Goal: Task Accomplishment & Management: Complete application form

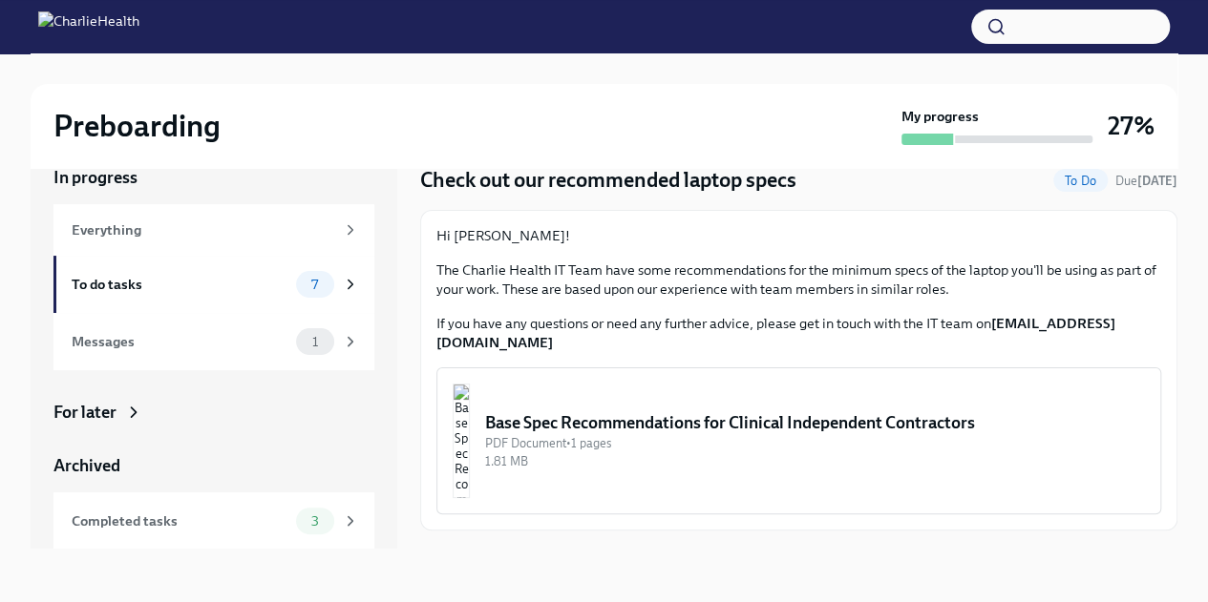
scroll to position [59, 0]
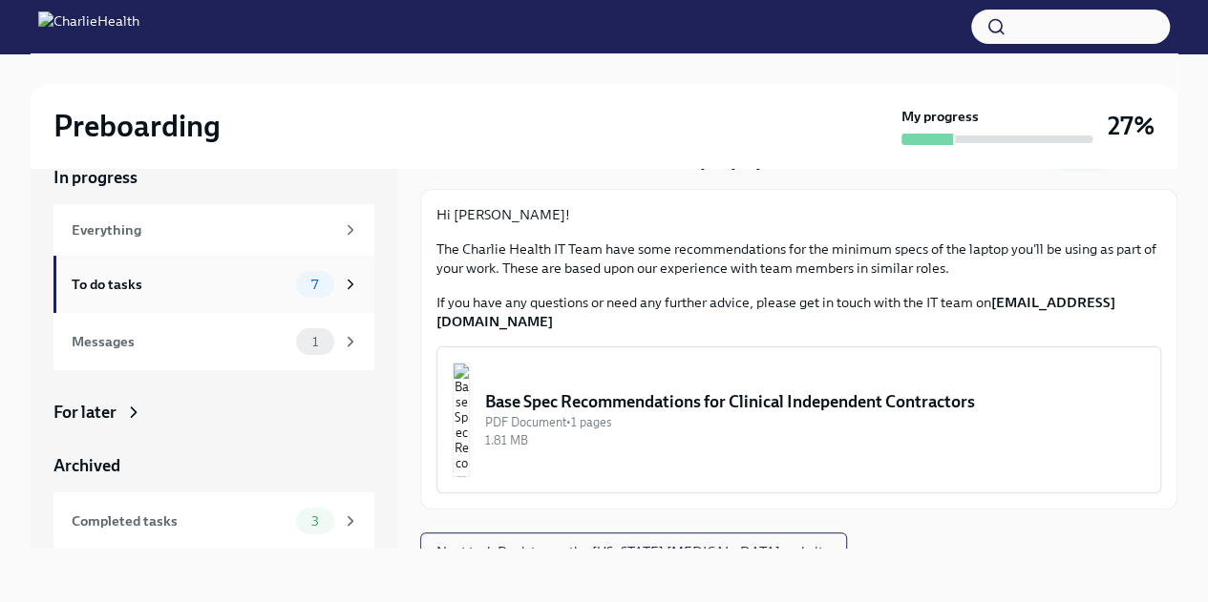
click at [157, 289] on div "To do tasks" at bounding box center [180, 284] width 217 height 21
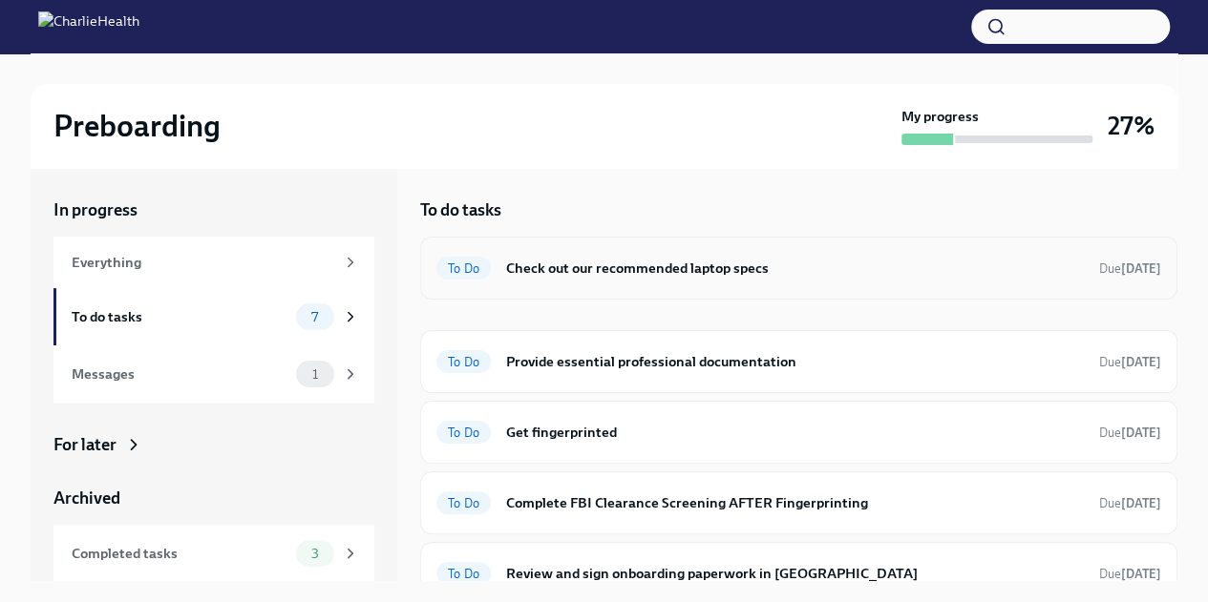
click at [465, 276] on div "To Do" at bounding box center [463, 268] width 54 height 23
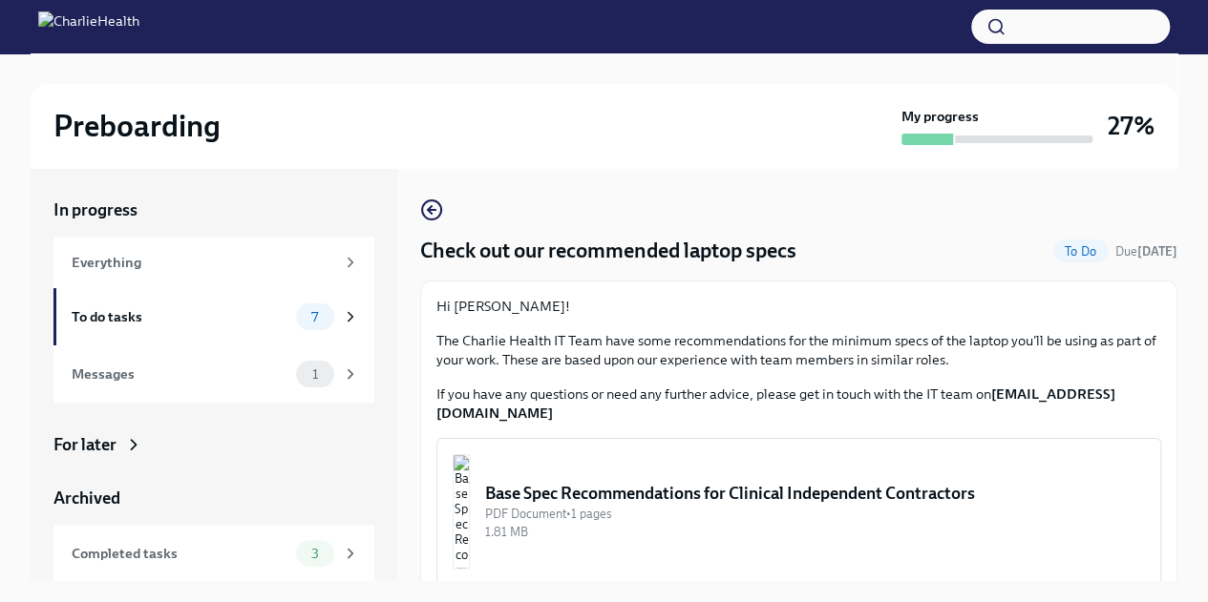
click at [609, 505] on div "PDF Document • 1 pages" at bounding box center [815, 514] width 660 height 18
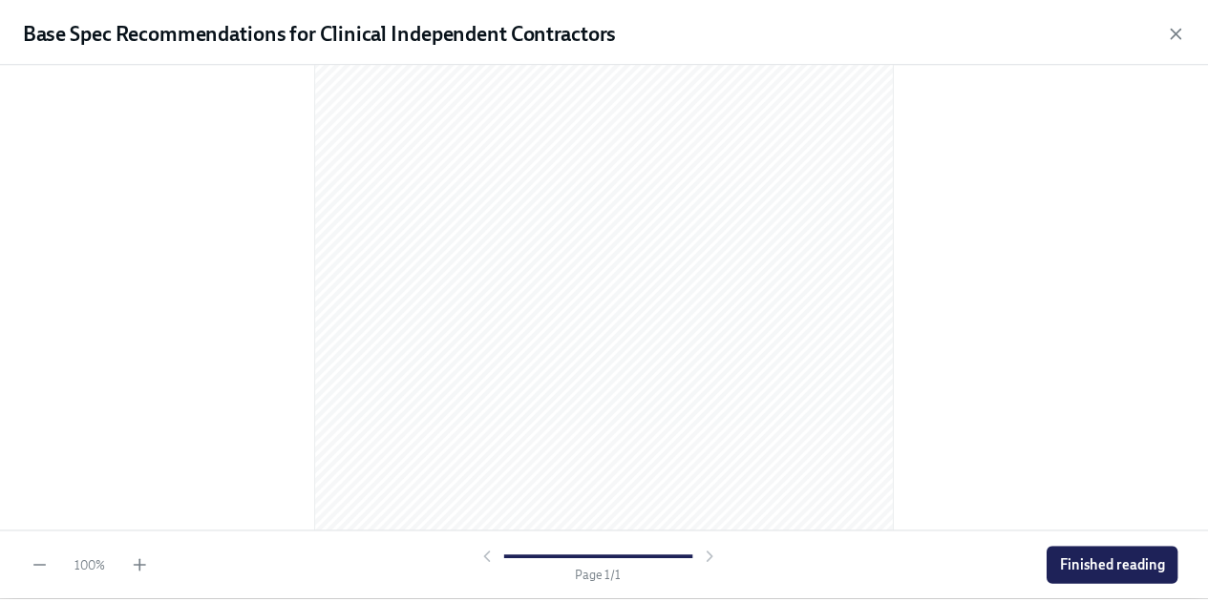
scroll to position [317, 0]
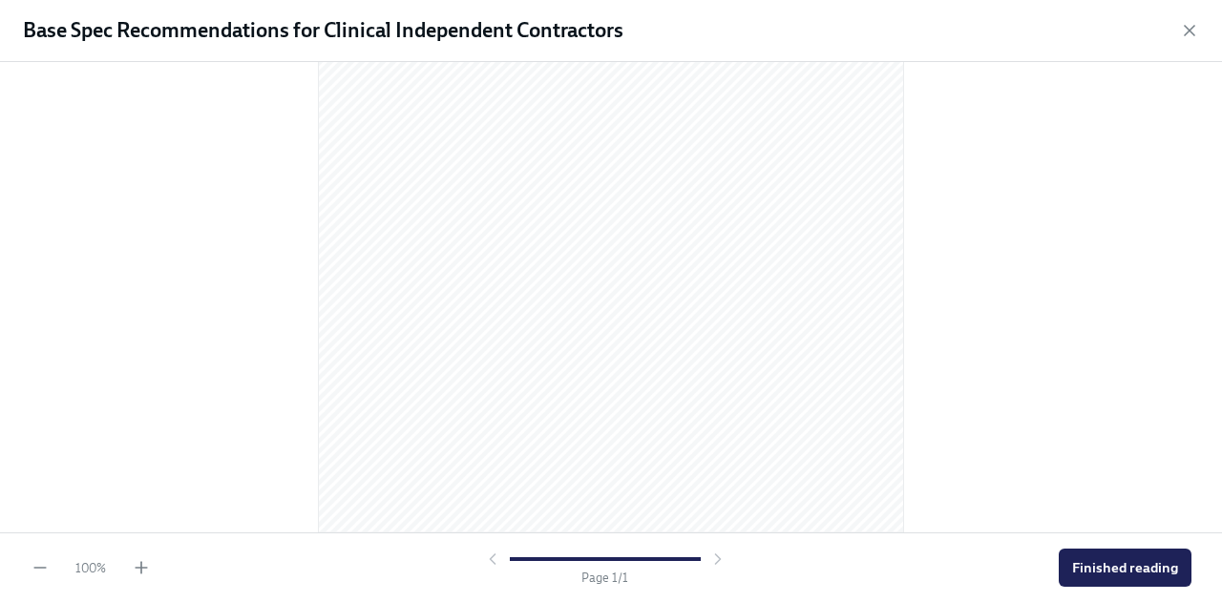
drag, startPoint x: 1120, startPoint y: 562, endPoint x: 1027, endPoint y: 547, distance: 93.9
click at [1119, 561] on span "Finished reading" at bounding box center [1125, 567] width 106 height 19
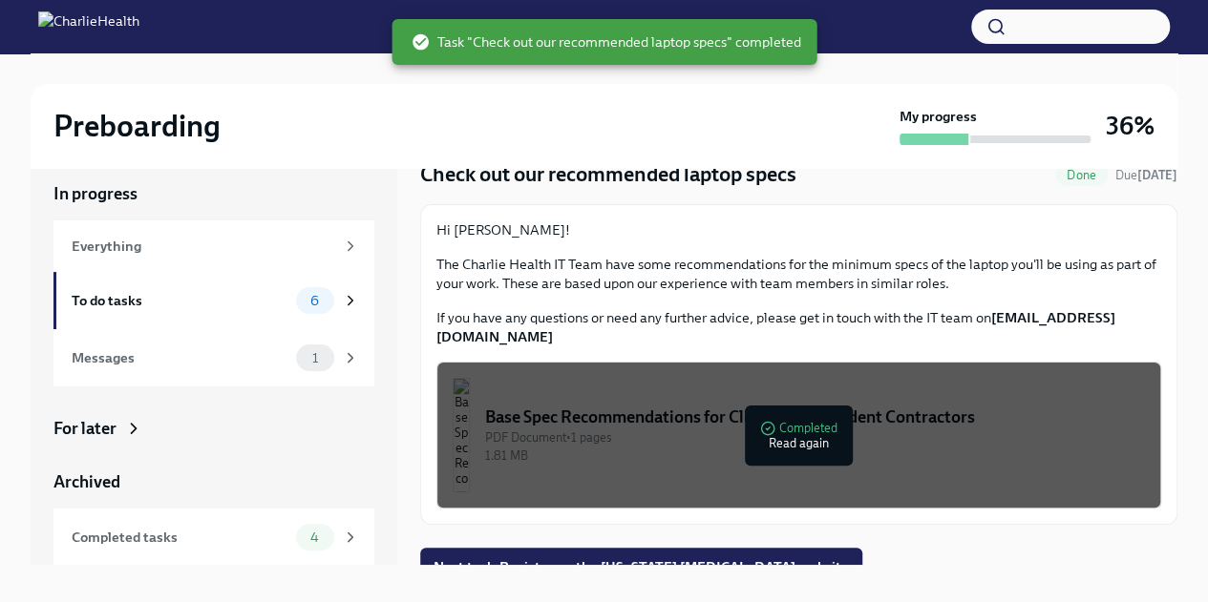
scroll to position [32, 0]
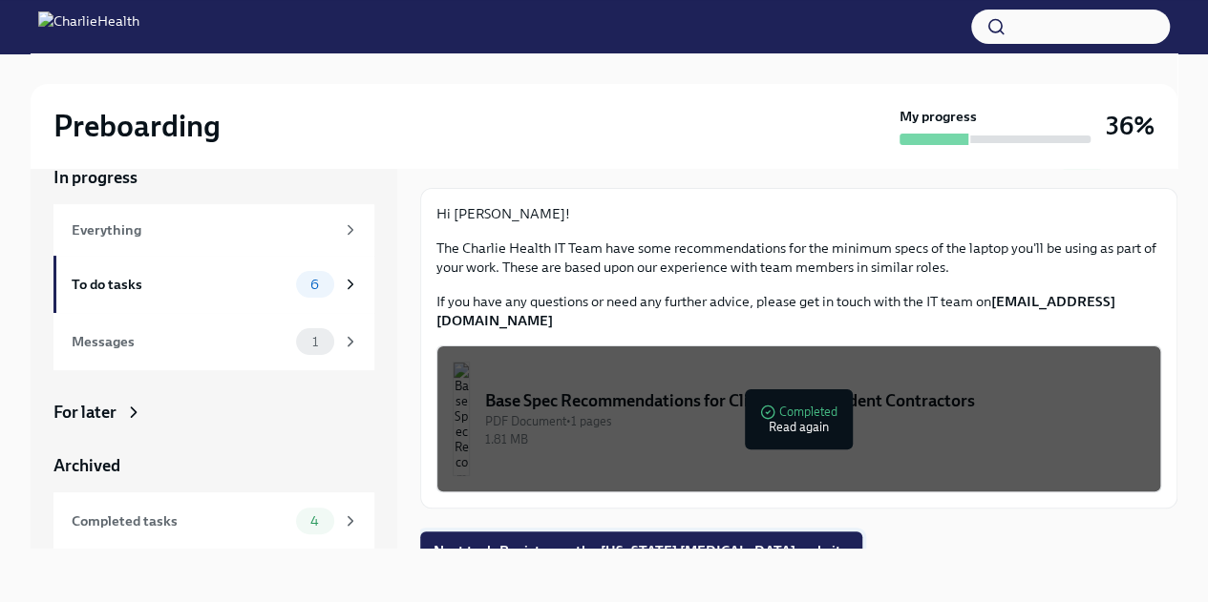
click at [698, 541] on span "Next task : Register on the [US_STATE] [MEDICAL_DATA] website" at bounding box center [640, 550] width 415 height 19
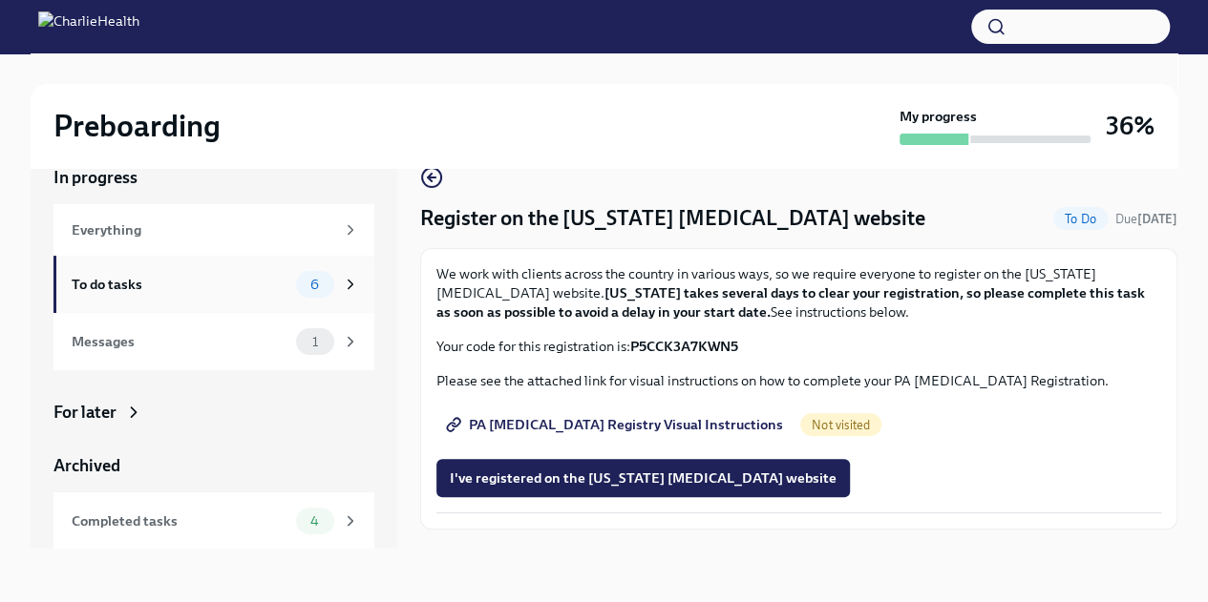
click at [160, 289] on div "To do tasks" at bounding box center [180, 284] width 217 height 21
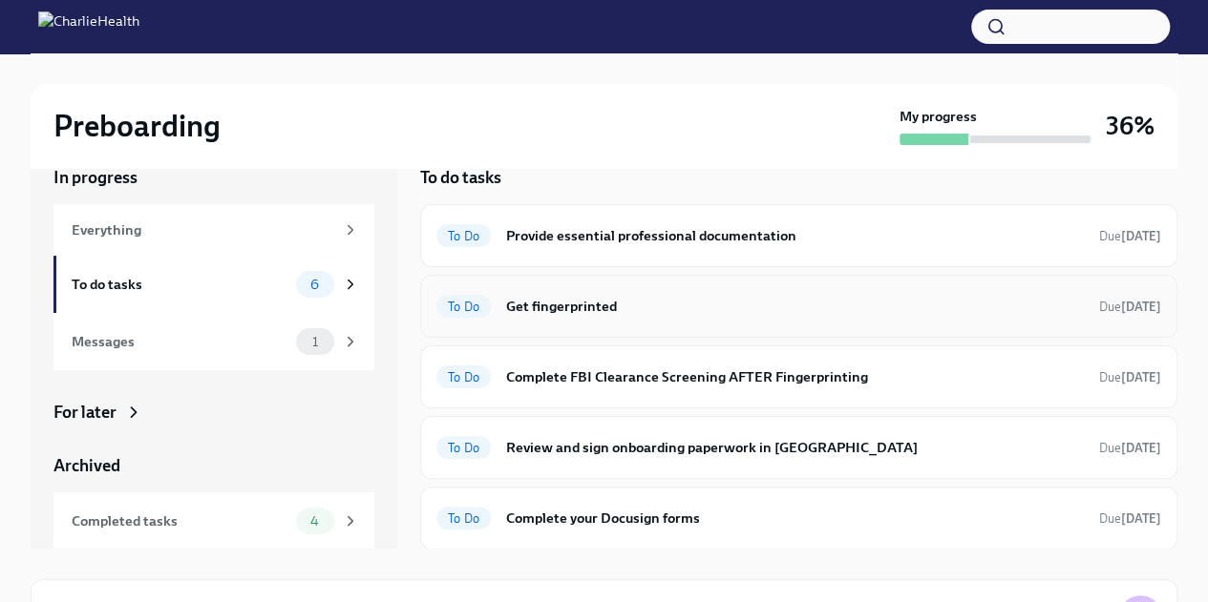
click at [592, 306] on h6 "Get fingerprinted" at bounding box center [795, 306] width 578 height 21
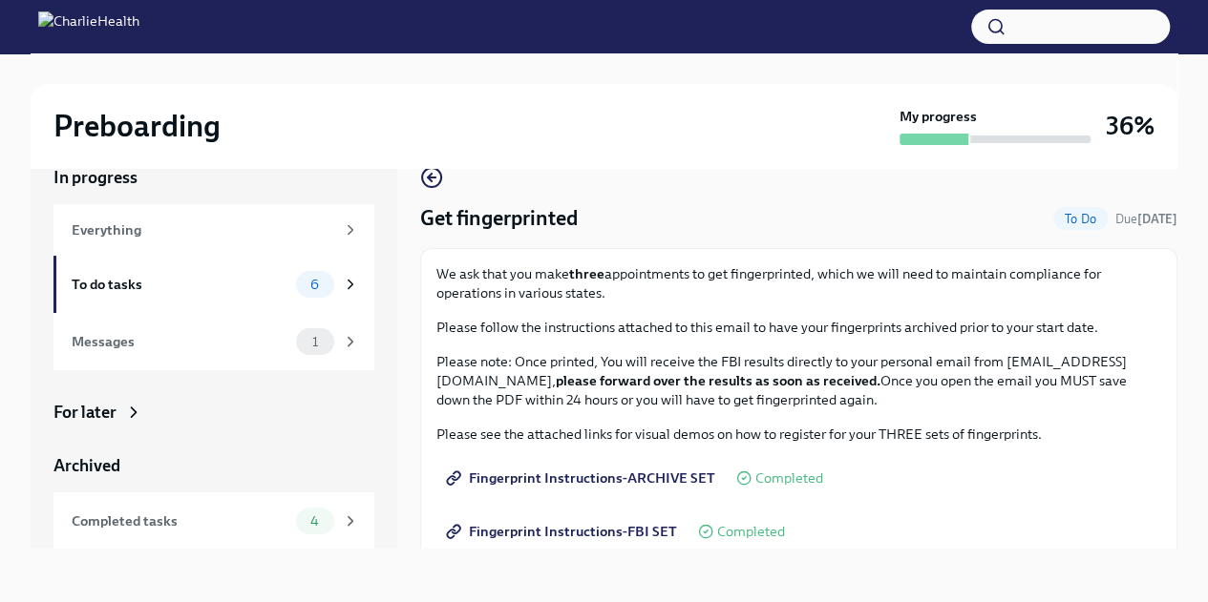
scroll to position [222, 0]
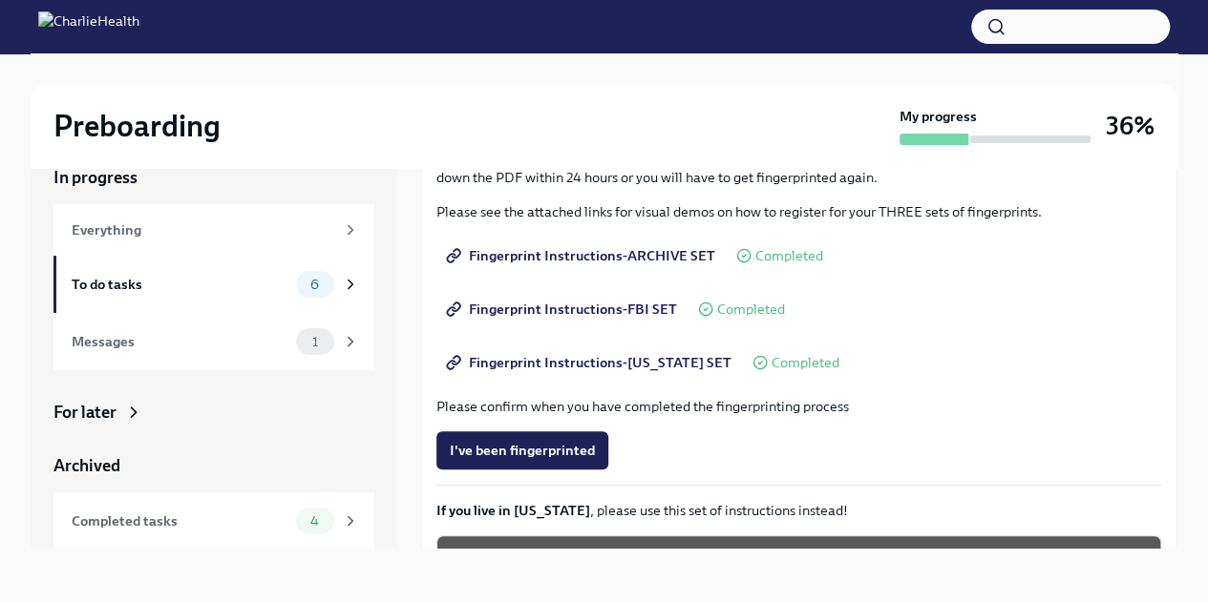
click at [580, 249] on span "Fingerprint Instructions-ARCHIVE SET" at bounding box center [582, 255] width 265 height 19
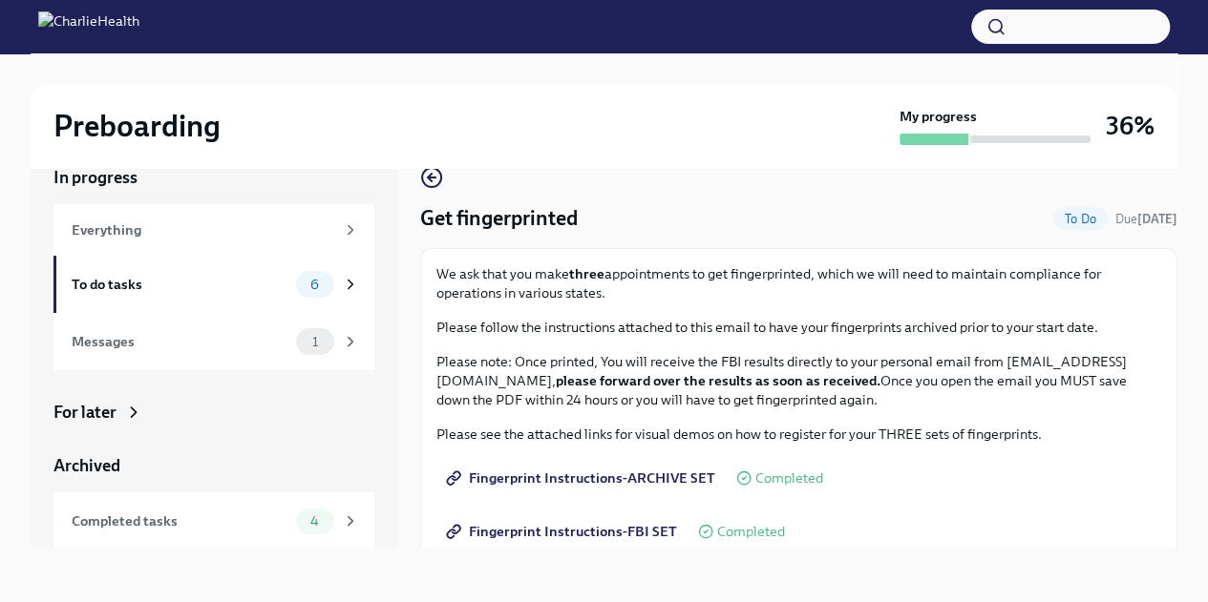
scroll to position [431, 0]
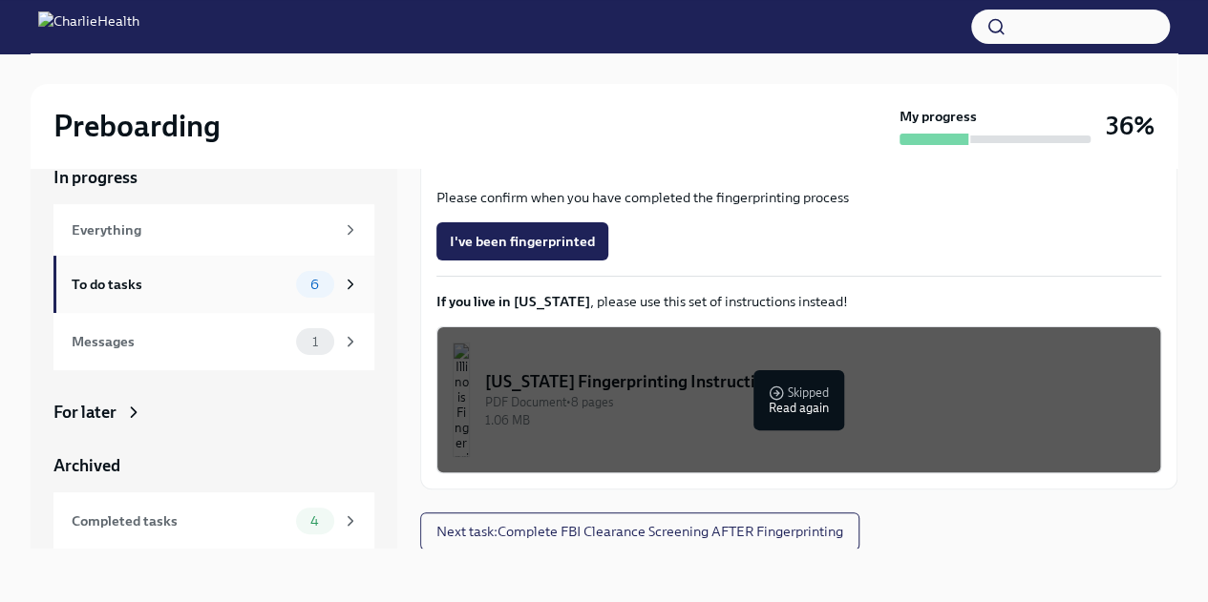
click at [132, 291] on div "To do tasks" at bounding box center [180, 284] width 217 height 21
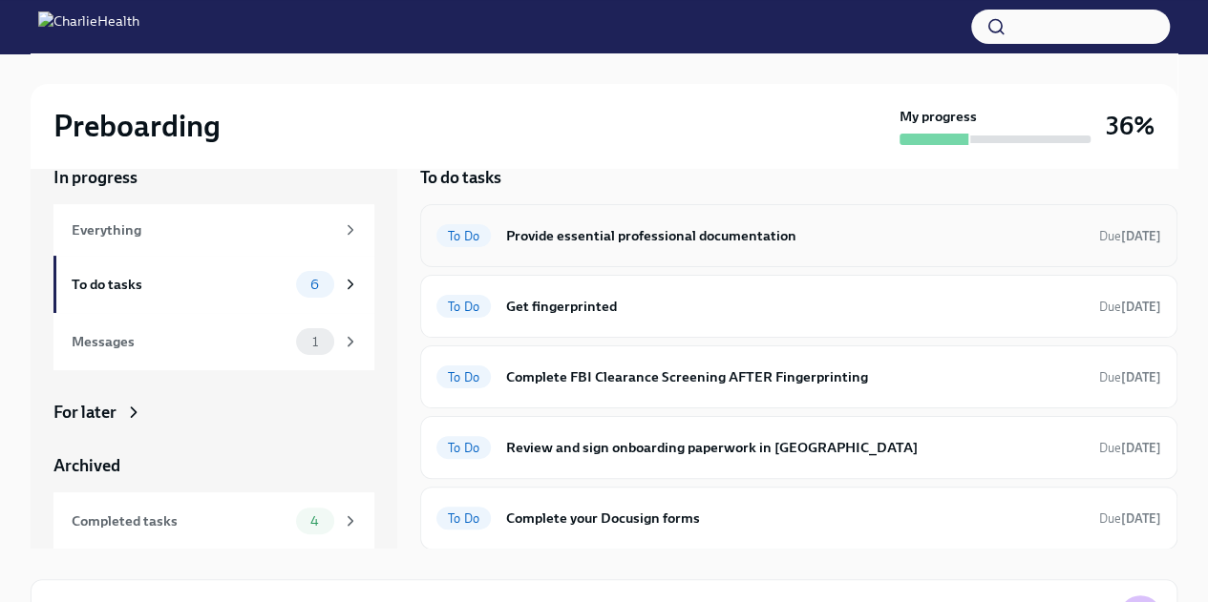
click at [646, 250] on div "To Do Provide essential professional documentation Due [DATE]" at bounding box center [798, 236] width 725 height 31
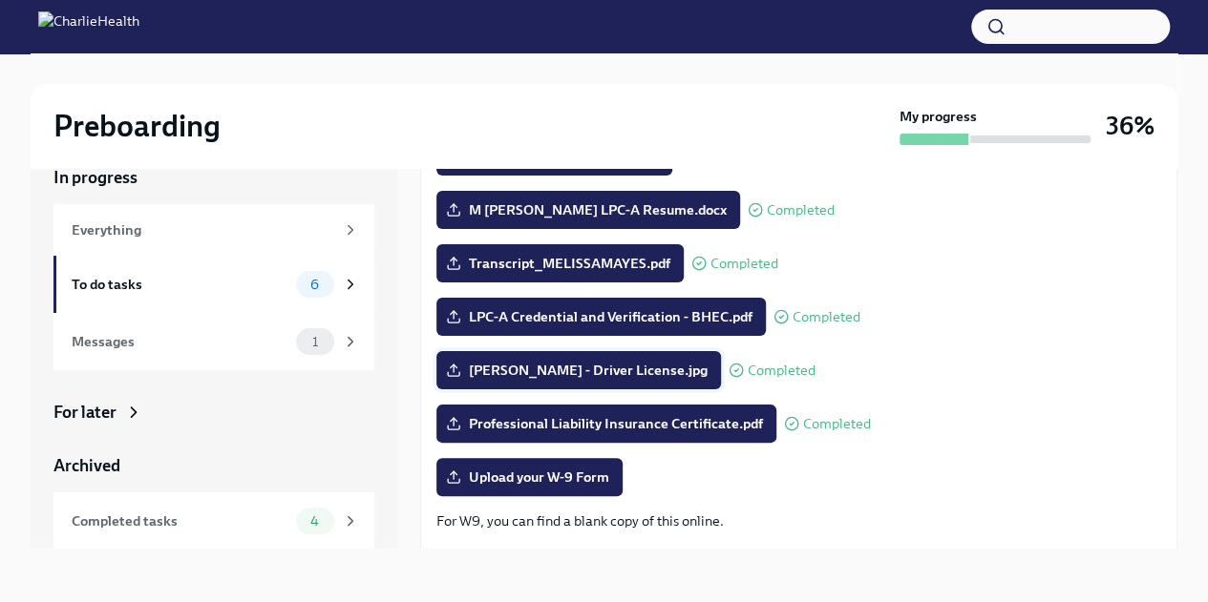
scroll to position [222, 0]
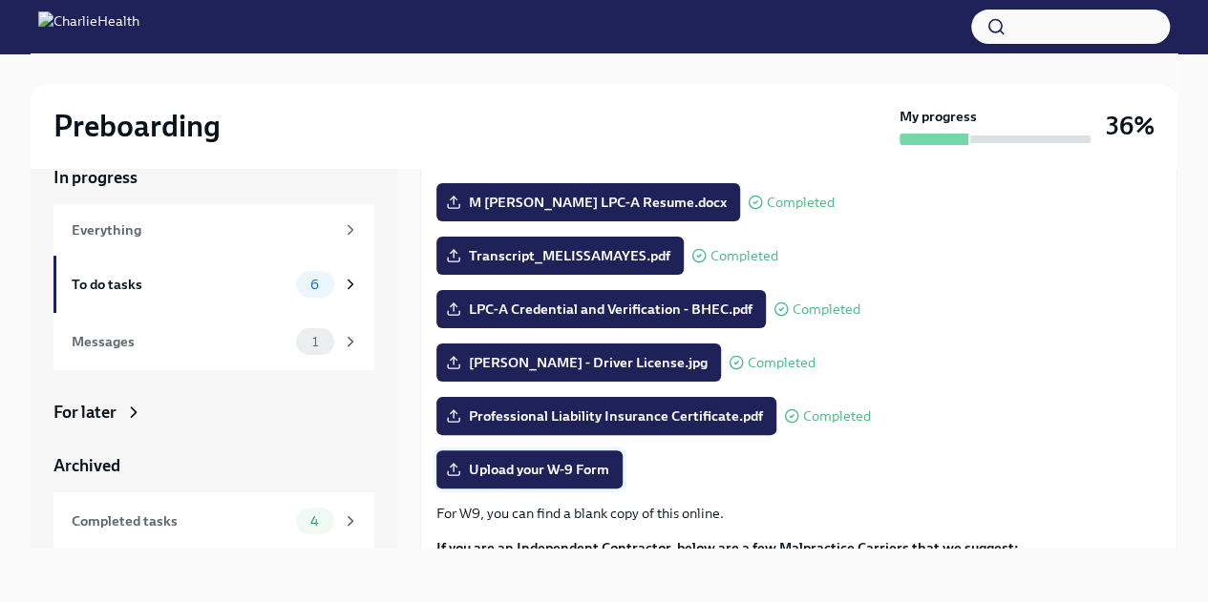
click at [543, 474] on span "Upload your W-9 Form" at bounding box center [529, 469] width 159 height 19
click at [0, 0] on input "Upload your W-9 Form" at bounding box center [0, 0] width 0 height 0
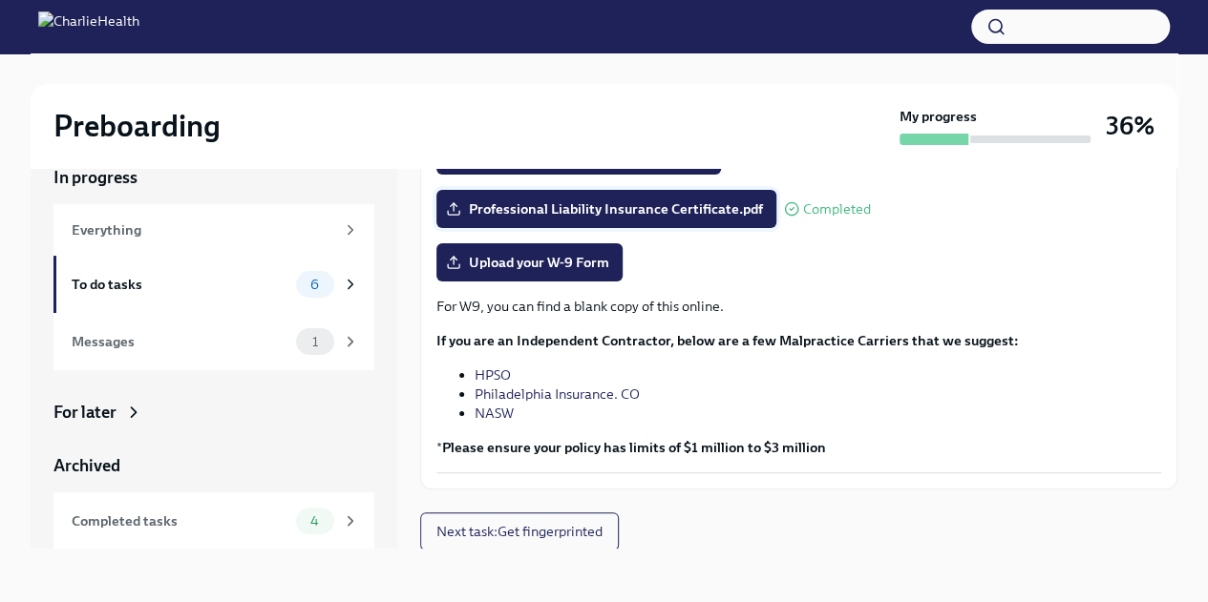
click at [529, 217] on span "Professional Liability Insurance Certificate.pdf" at bounding box center [606, 209] width 313 height 19
click at [0, 0] on input "Professional Liability Insurance Certificate.pdf" at bounding box center [0, 0] width 0 height 0
click at [550, 262] on span "Upload your W-9 Form" at bounding box center [529, 262] width 159 height 19
click at [0, 0] on input "Upload your W-9 Form" at bounding box center [0, 0] width 0 height 0
click at [533, 260] on span "Upload your W-9 Form" at bounding box center [529, 262] width 159 height 19
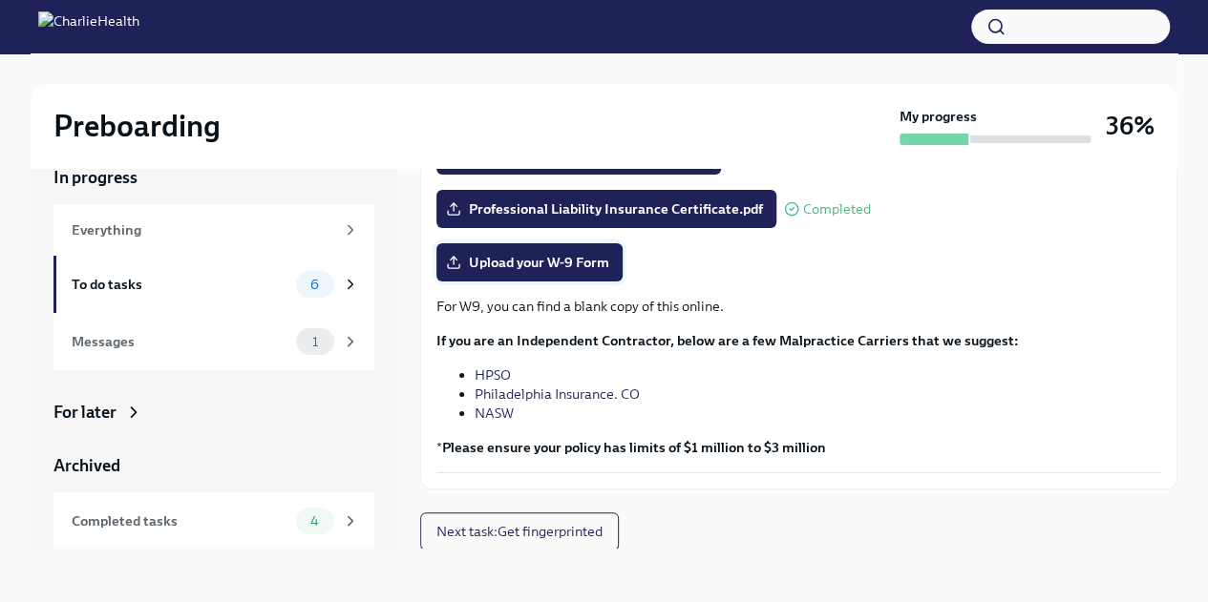
click at [0, 0] on input "Upload your W-9 Form" at bounding box center [0, 0] width 0 height 0
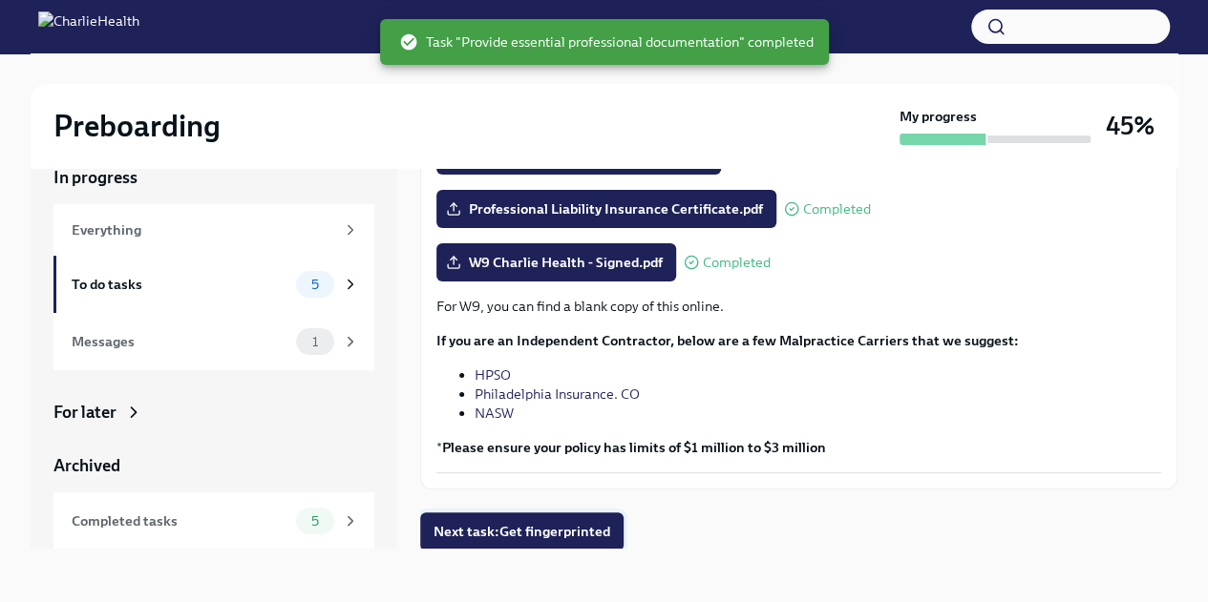
click at [561, 537] on span "Next task : Get fingerprinted" at bounding box center [521, 531] width 177 height 19
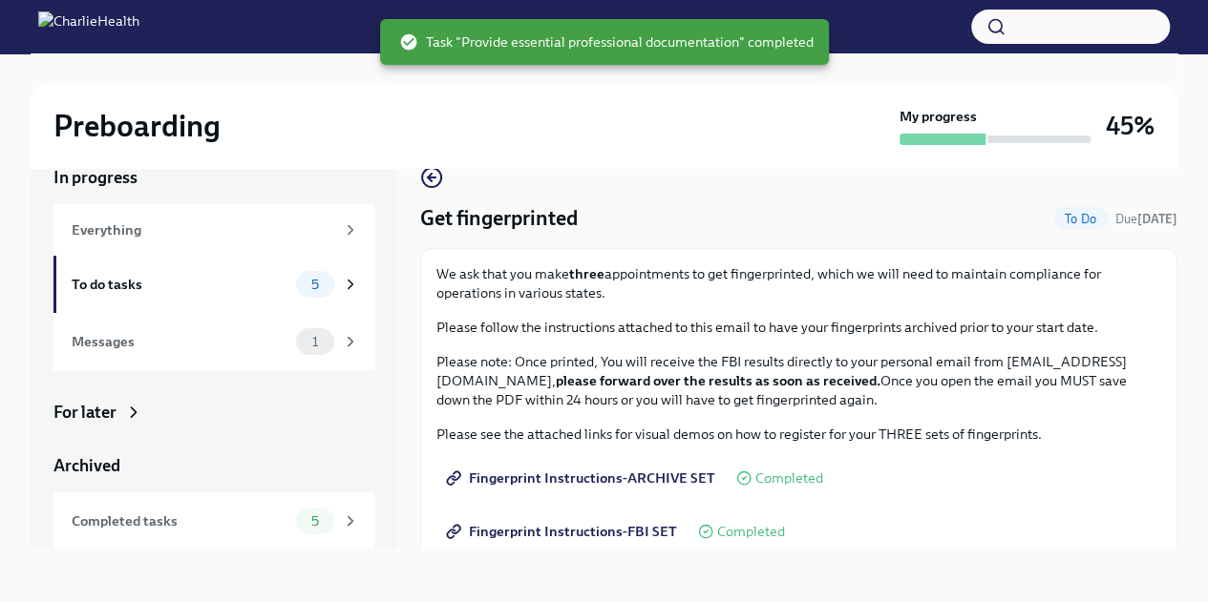
scroll to position [431, 0]
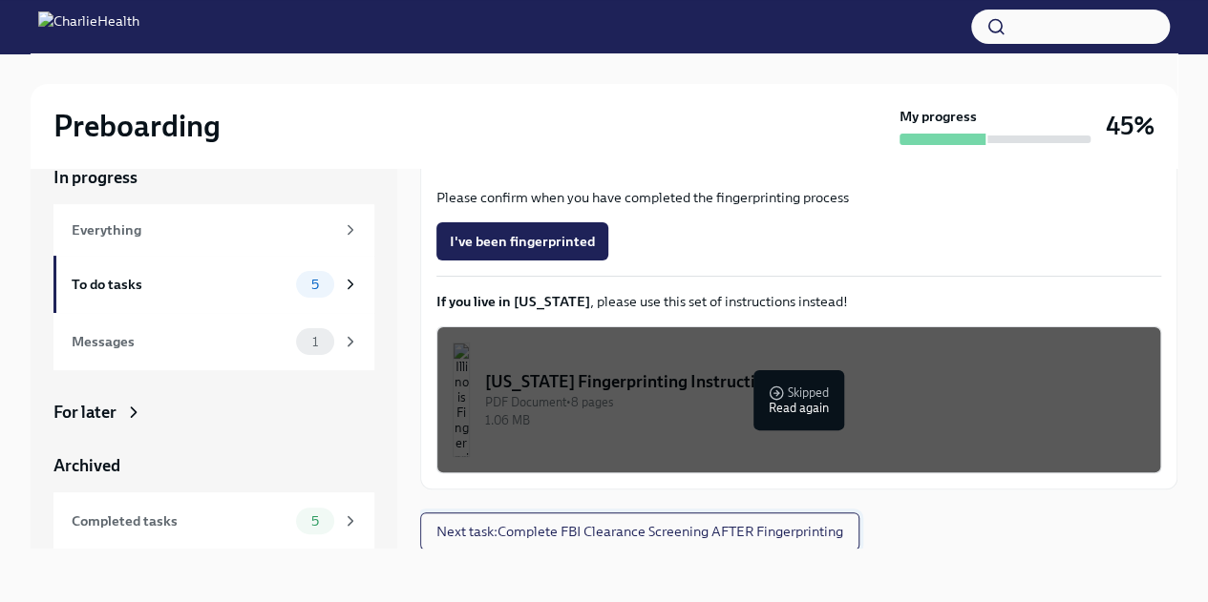
click at [607, 541] on button "Next task : Complete FBI Clearance Screening AFTER Fingerprinting" at bounding box center [639, 532] width 439 height 38
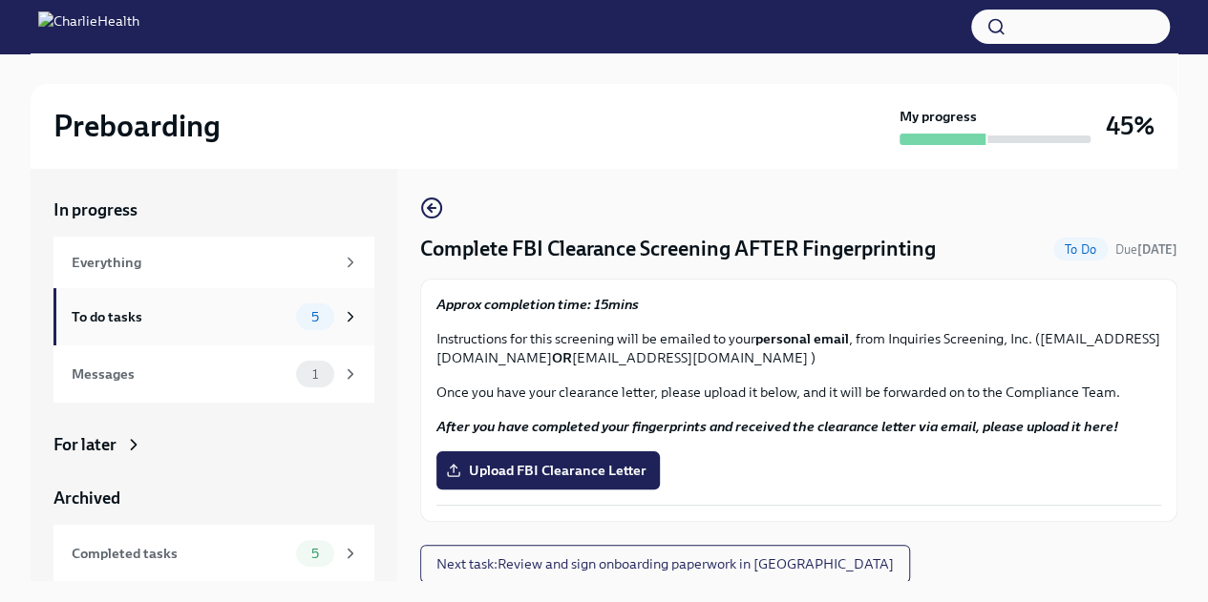
click at [172, 331] on div "To do tasks 5" at bounding box center [213, 316] width 321 height 57
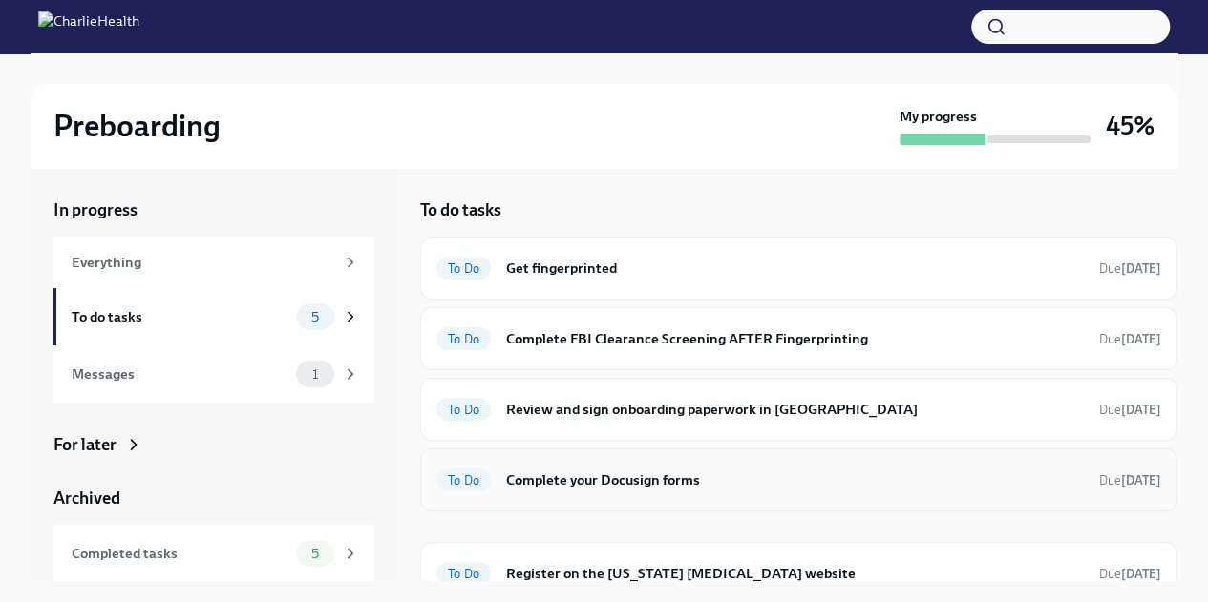
click at [783, 470] on h6 "Complete your Docusign forms" at bounding box center [795, 480] width 578 height 21
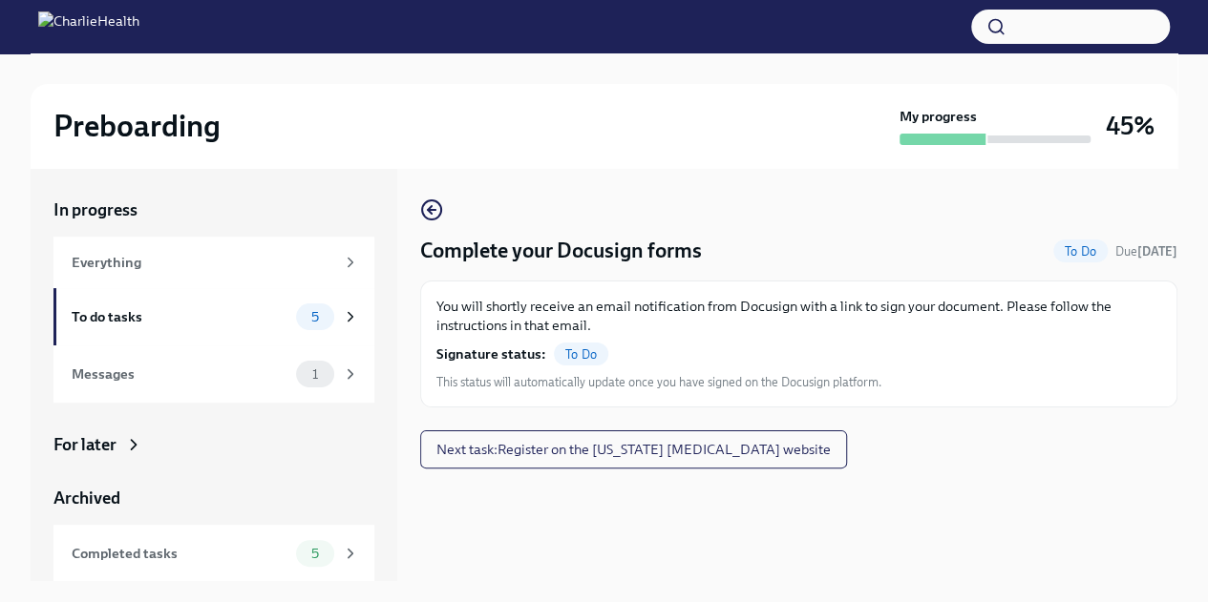
scroll to position [32, 0]
